Goal: Browse casually

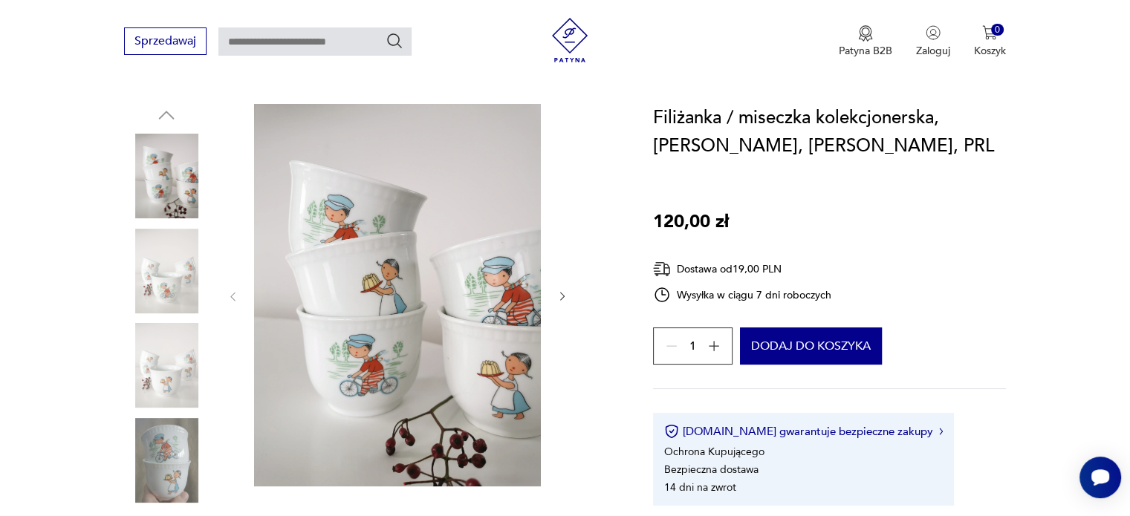
scroll to position [146, 0]
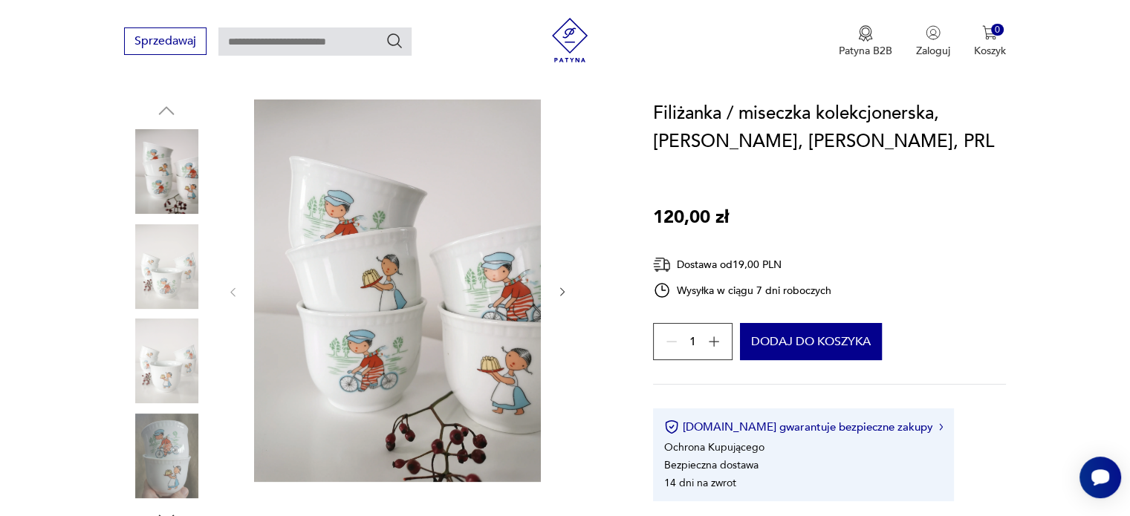
click at [559, 293] on icon "button" at bounding box center [562, 292] width 13 height 13
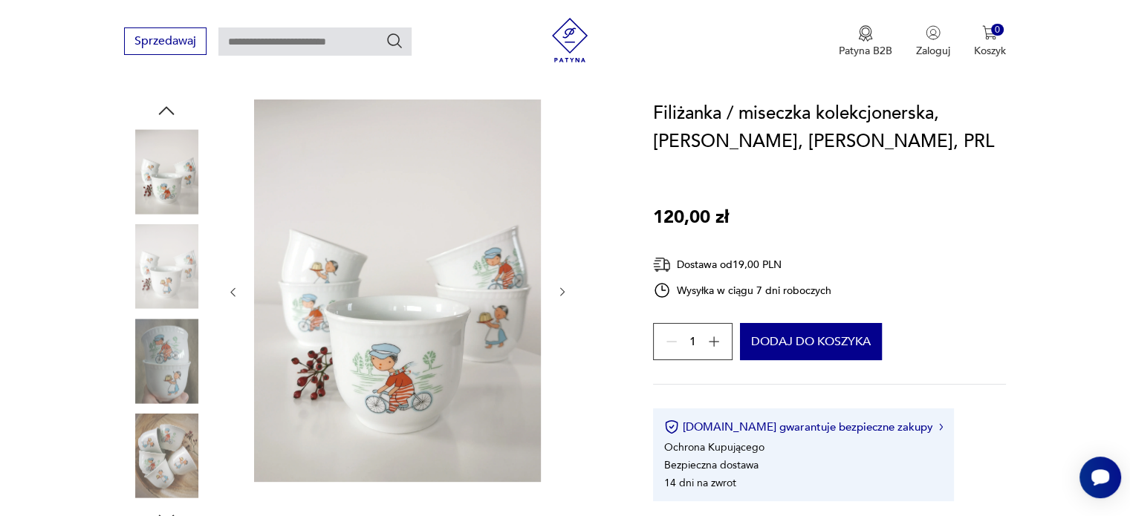
click at [559, 293] on icon "button" at bounding box center [562, 292] width 13 height 13
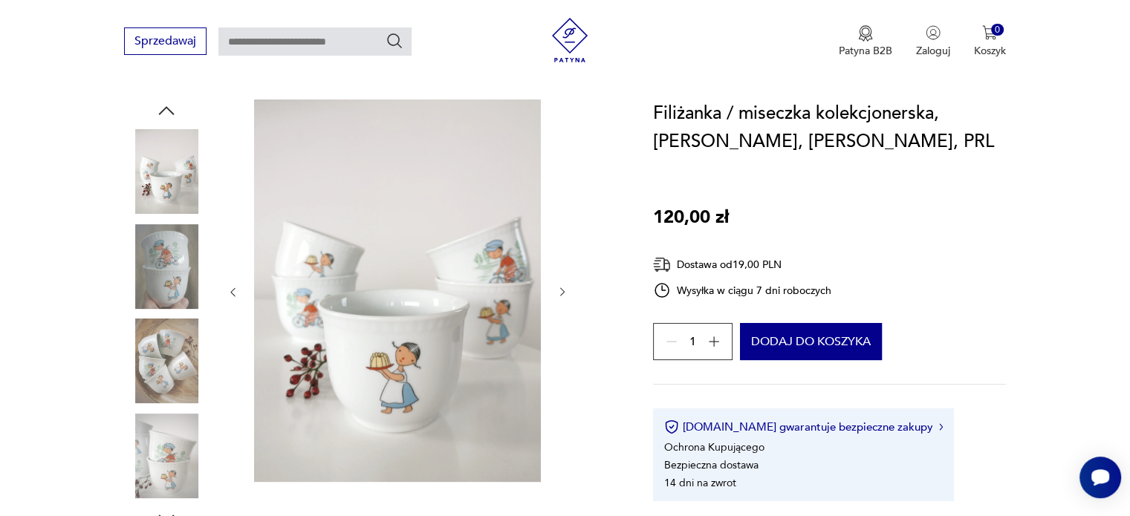
click at [559, 293] on icon "button" at bounding box center [562, 292] width 13 height 13
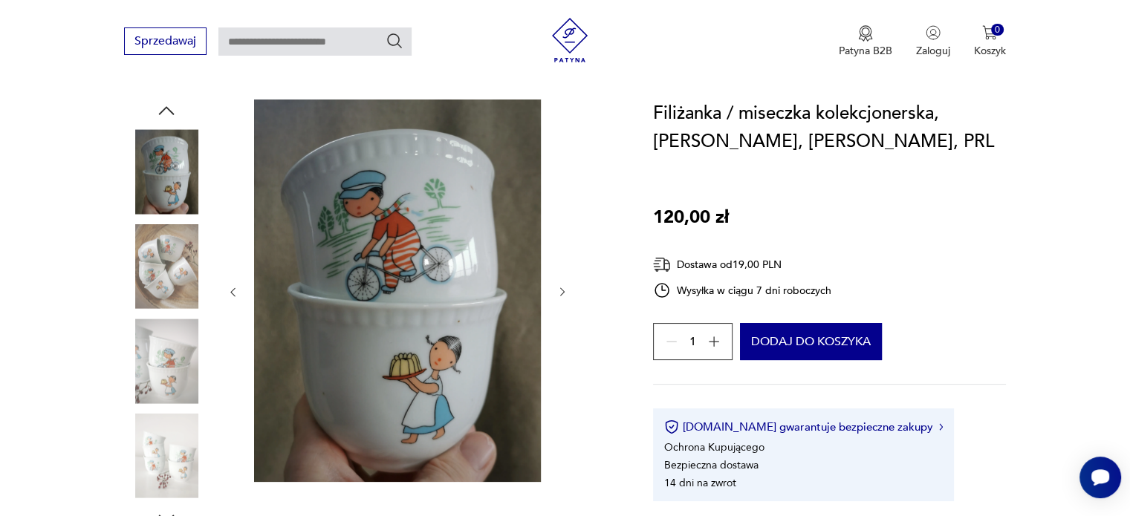
click at [559, 293] on icon "button" at bounding box center [562, 292] width 13 height 13
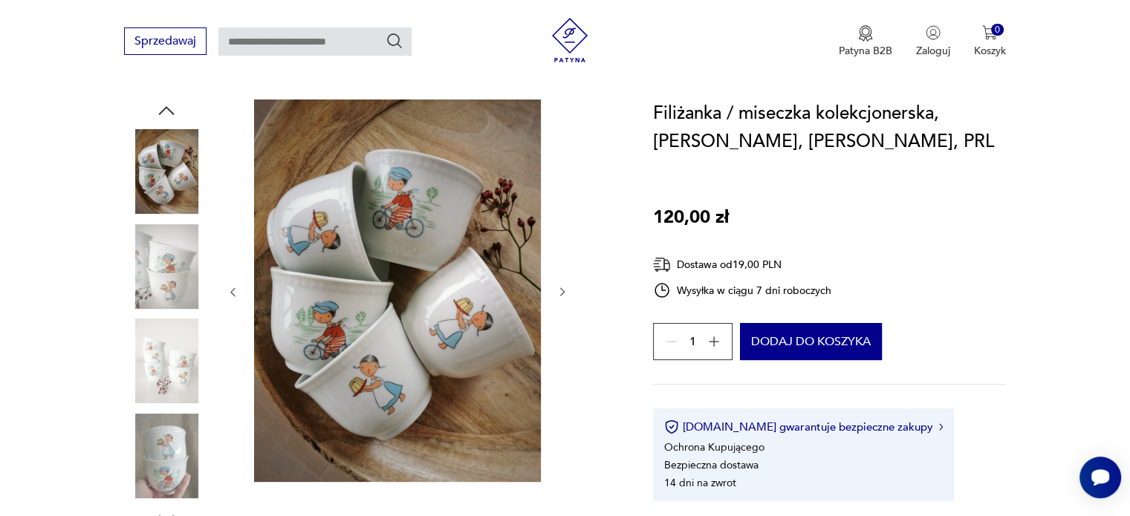
click at [559, 293] on icon "button" at bounding box center [562, 292] width 13 height 13
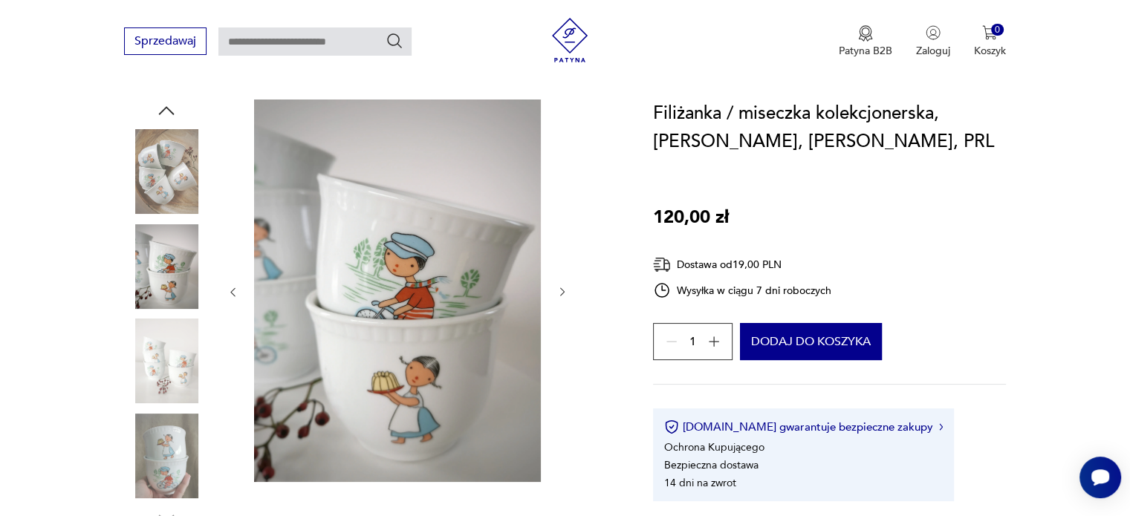
click at [559, 293] on icon "button" at bounding box center [562, 292] width 13 height 13
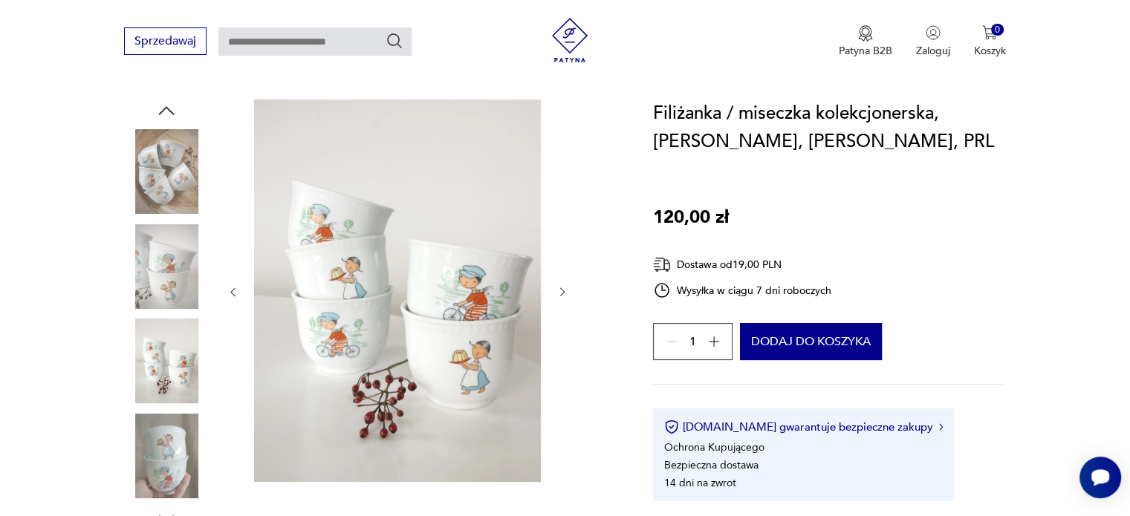
click at [559, 293] on icon "button" at bounding box center [562, 292] width 13 height 13
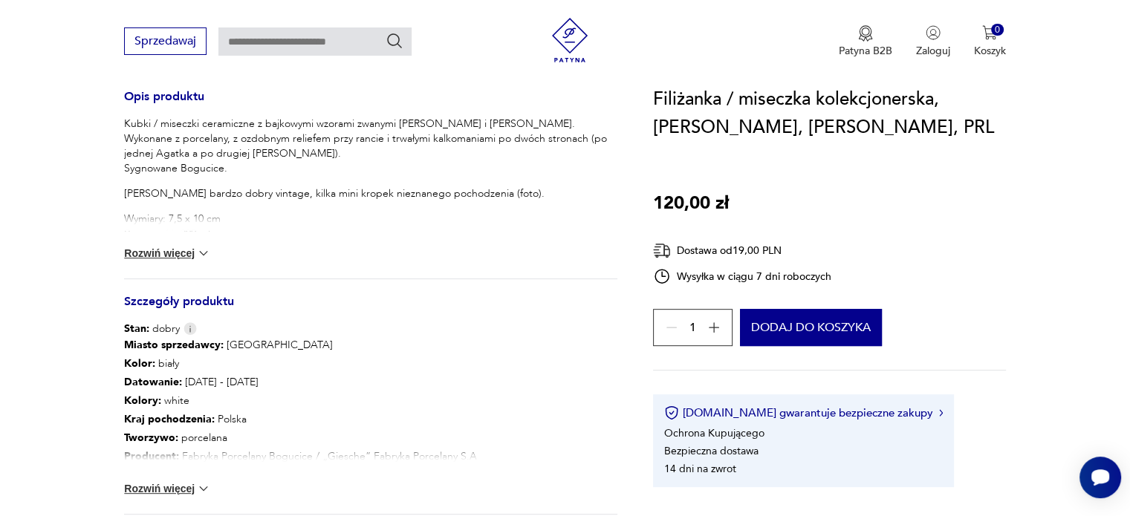
scroll to position [621, 0]
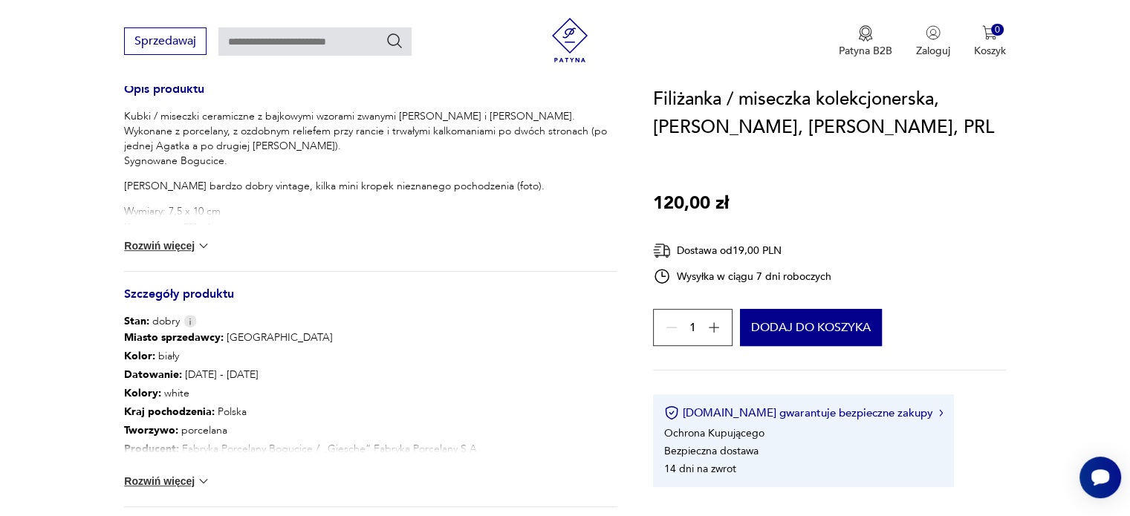
click at [184, 242] on button "Rozwiń więcej" at bounding box center [167, 245] width 86 height 15
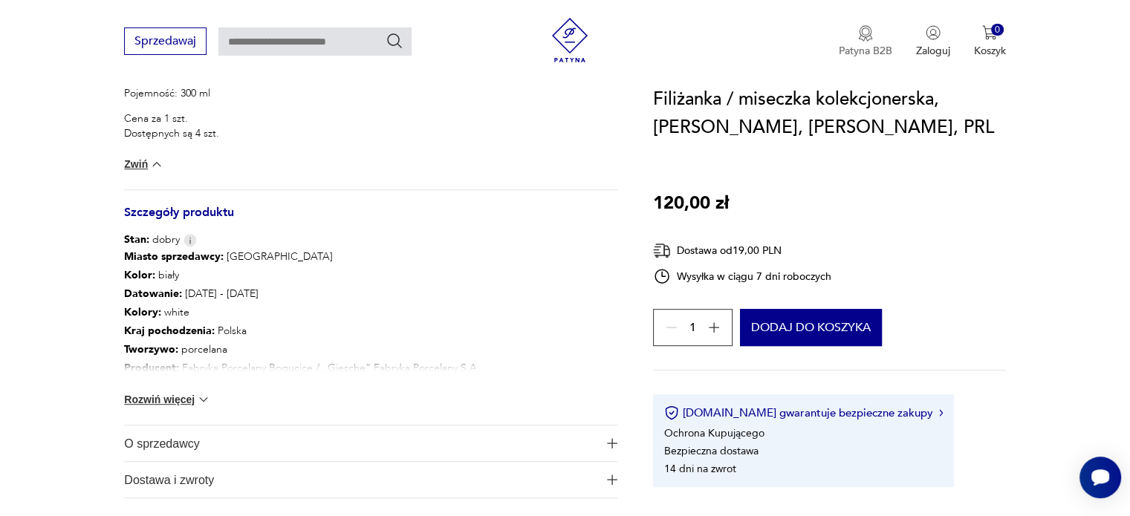
scroll to position [618, 0]
